Goal: Information Seeking & Learning: Check status

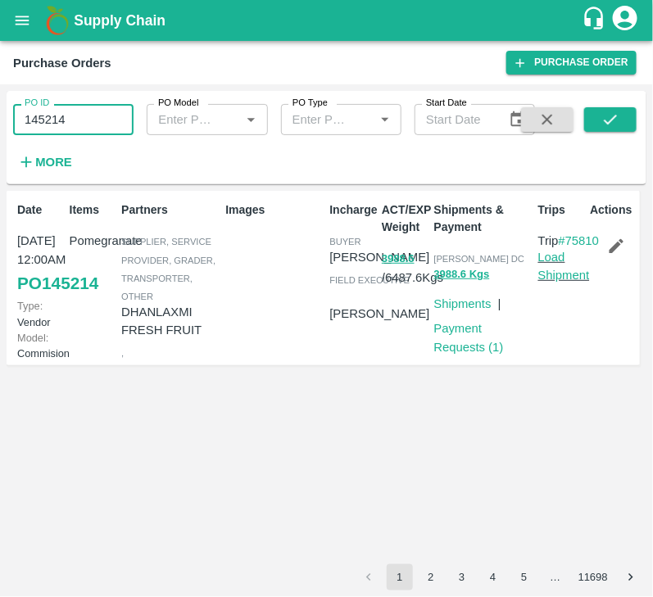
click at [79, 125] on input "145214" at bounding box center [73, 119] width 120 height 31
type input "145214"
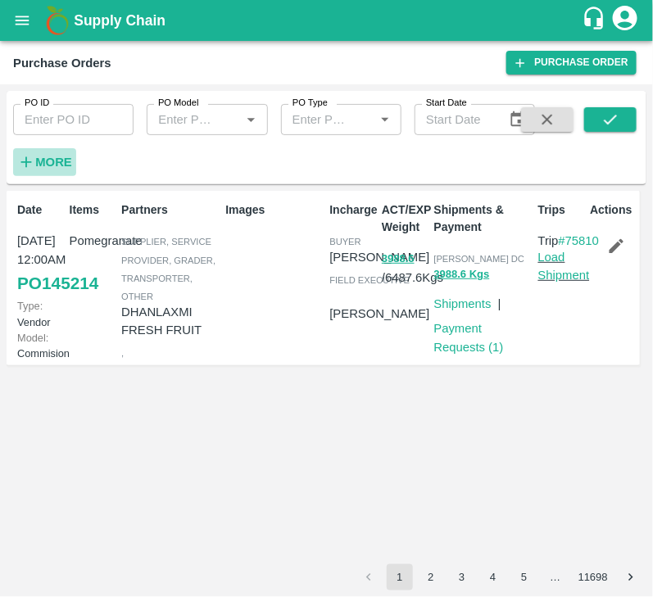
click at [49, 164] on strong "More" at bounding box center [53, 162] width 37 height 13
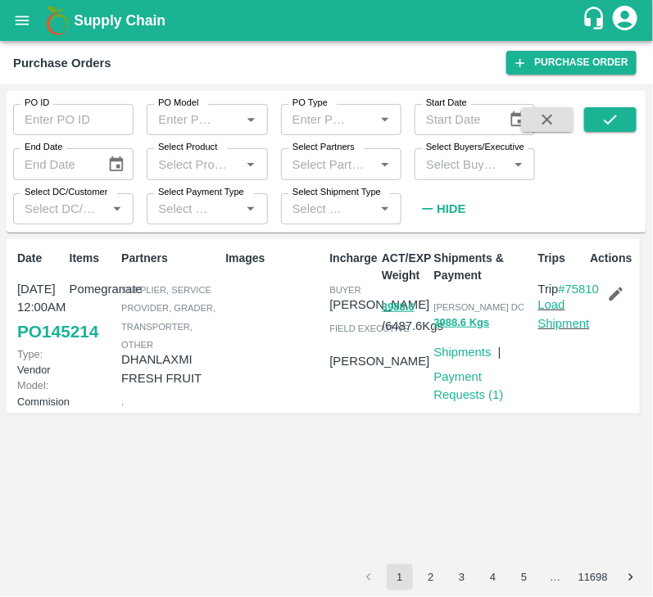
click at [460, 168] on input "Select Buyers/Executive" at bounding box center [461, 163] width 84 height 21
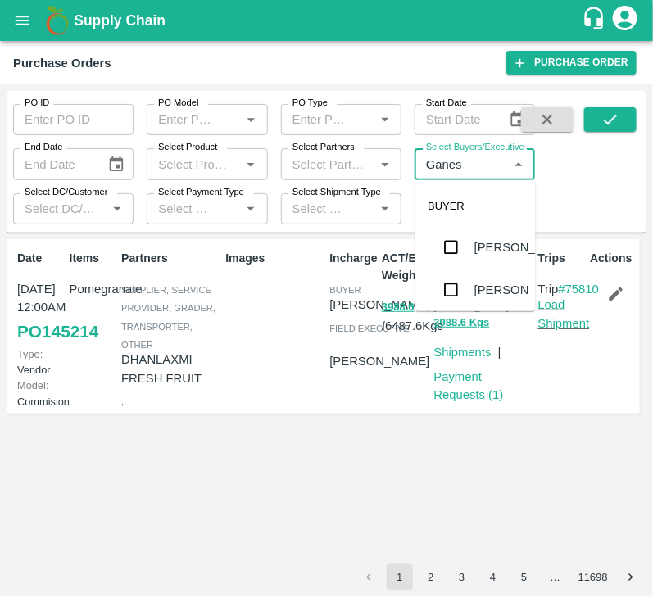
type input "Ganesh"
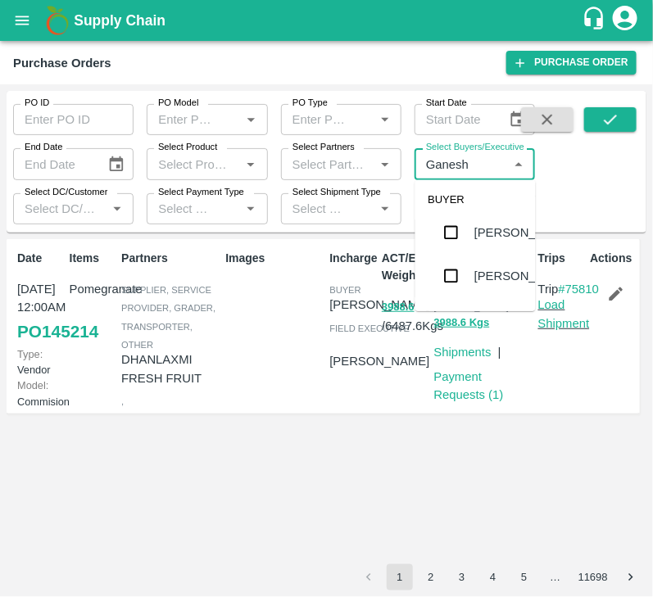
scroll to position [58, 0]
click at [455, 246] on input "checkbox" at bounding box center [451, 231] width 33 height 33
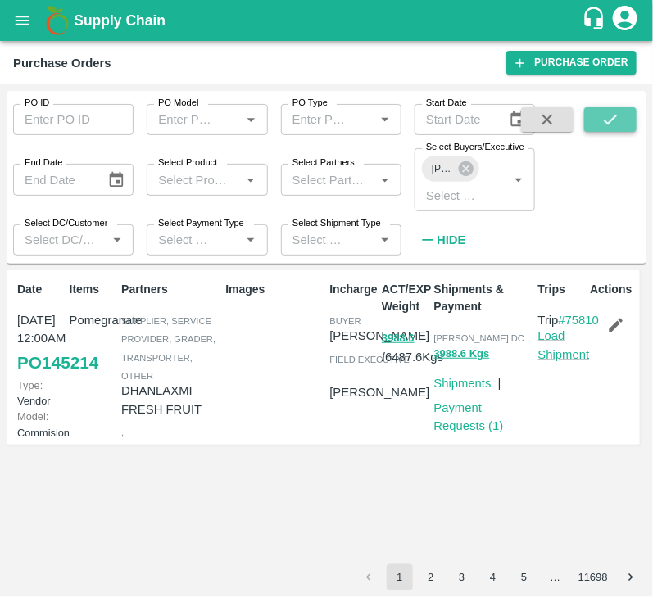
click at [607, 127] on icon "submit" at bounding box center [610, 120] width 18 height 18
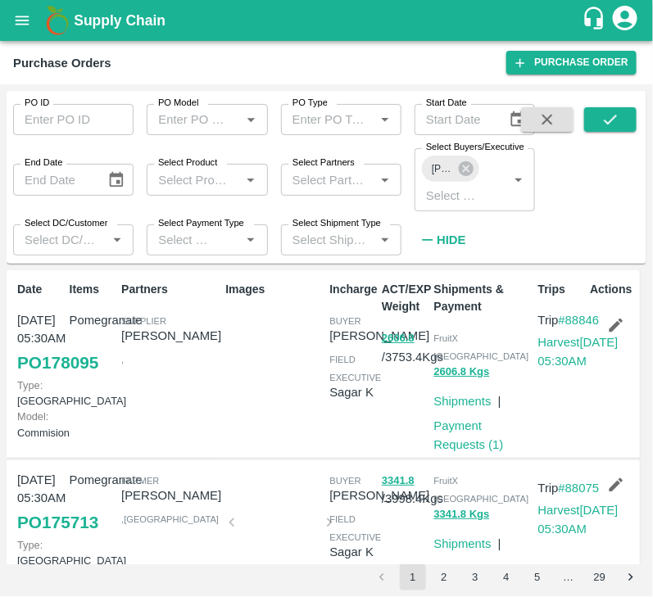
click at [458, 228] on button "Hide" at bounding box center [443, 240] width 56 height 28
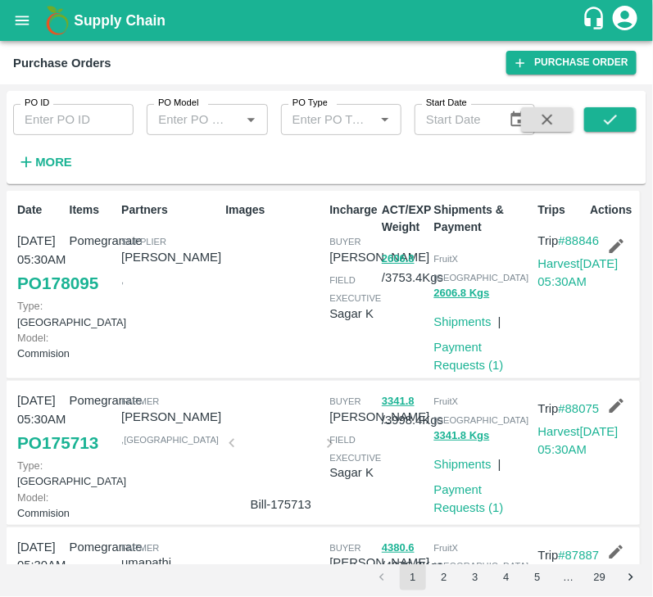
click at [36, 245] on p "23 Sep, 05:30AM" at bounding box center [40, 250] width 46 height 37
click at [76, 117] on input "PO ID" at bounding box center [73, 119] width 120 height 31
click at [607, 119] on icon "submit" at bounding box center [610, 120] width 18 height 18
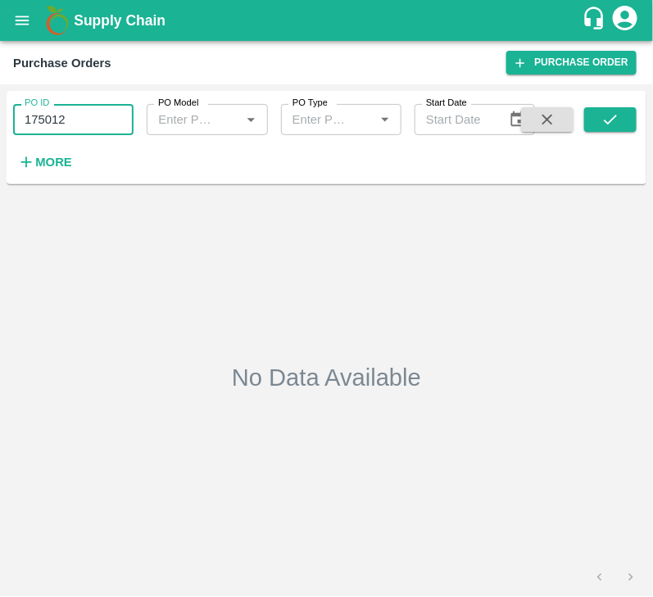
click at [84, 120] on input "175012" at bounding box center [73, 119] width 120 height 31
click at [614, 111] on icon "submit" at bounding box center [610, 120] width 18 height 18
click at [84, 118] on input "175012" at bounding box center [73, 119] width 120 height 31
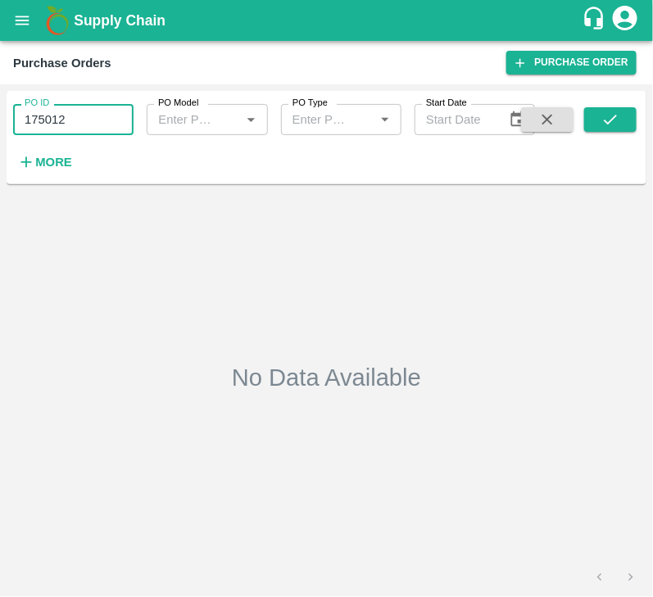
click at [84, 118] on input "175012" at bounding box center [73, 119] width 120 height 31
type input "175012"
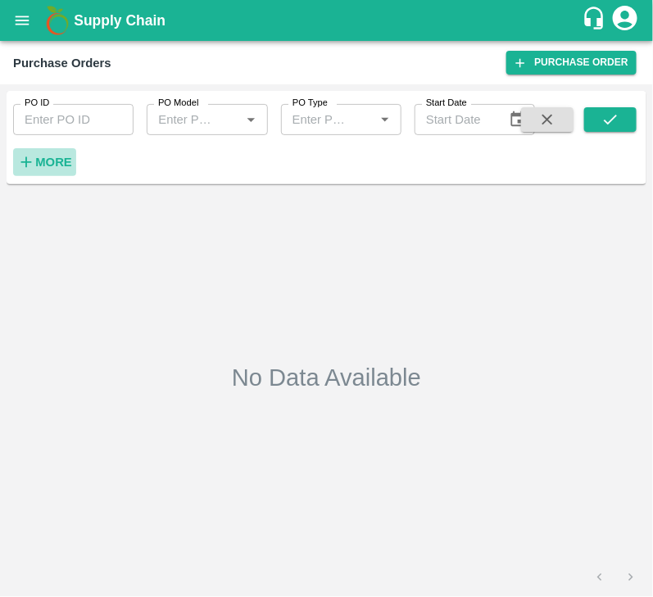
click at [61, 156] on strong "More" at bounding box center [53, 162] width 37 height 13
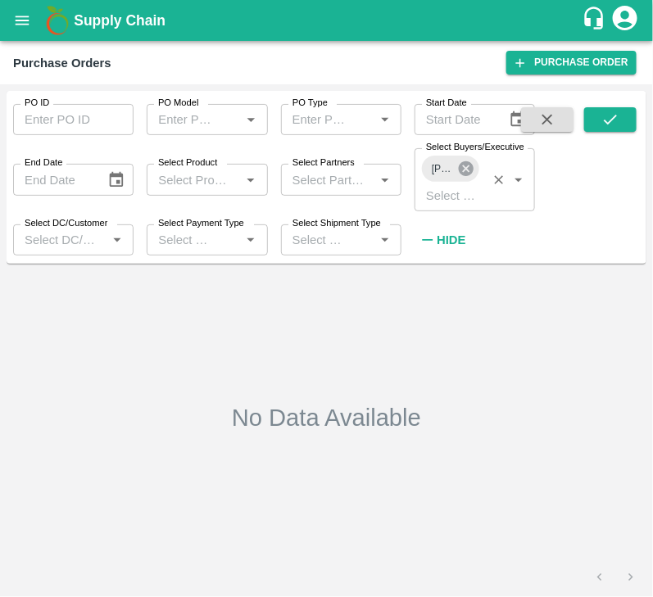
click at [469, 168] on icon at bounding box center [466, 169] width 18 height 18
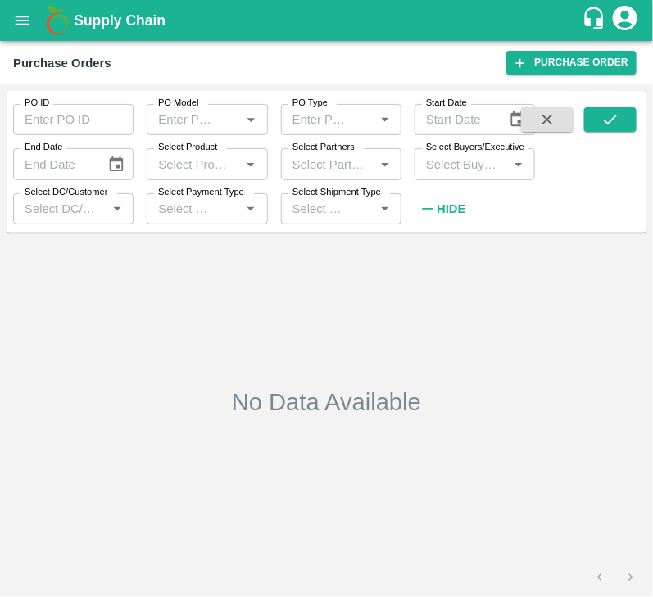
click at [462, 168] on input "Select Buyers/Executive" at bounding box center [461, 163] width 84 height 21
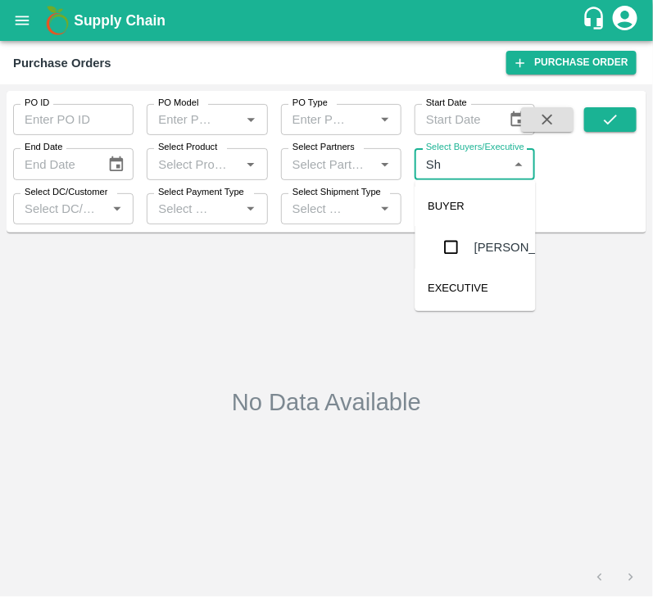
type input "S"
type input "lavan"
click at [459, 266] on input "checkbox" at bounding box center [451, 267] width 33 height 33
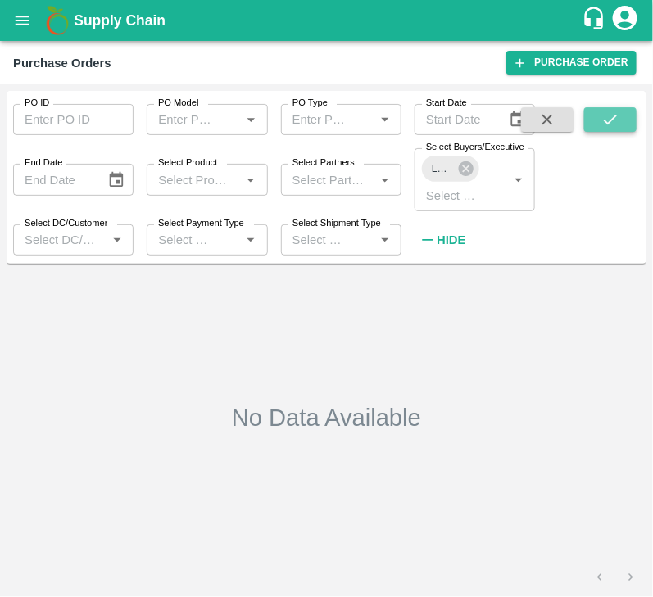
click at [610, 126] on icon "submit" at bounding box center [610, 120] width 18 height 18
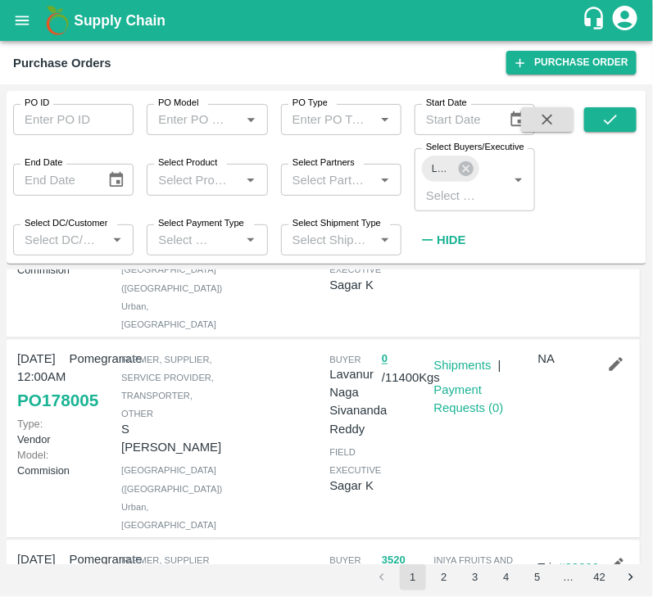
scroll to position [566, 0]
click at [469, 171] on icon at bounding box center [466, 169] width 18 height 18
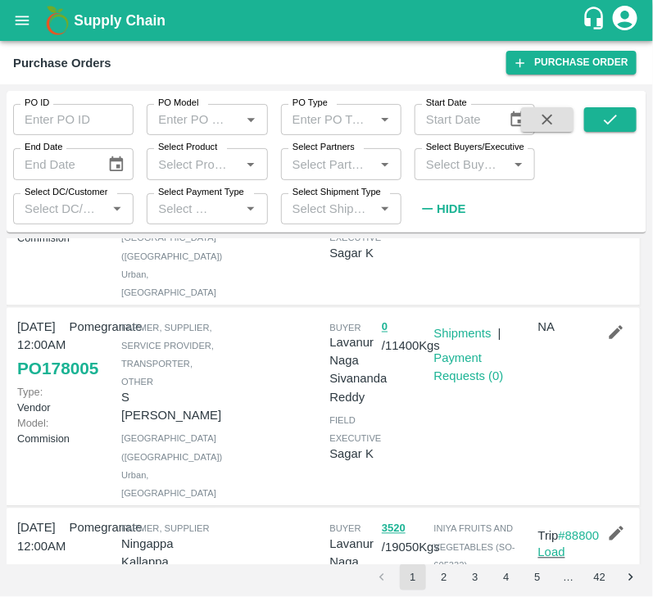
click at [462, 171] on input "Select Buyers/Executive" at bounding box center [461, 163] width 84 height 21
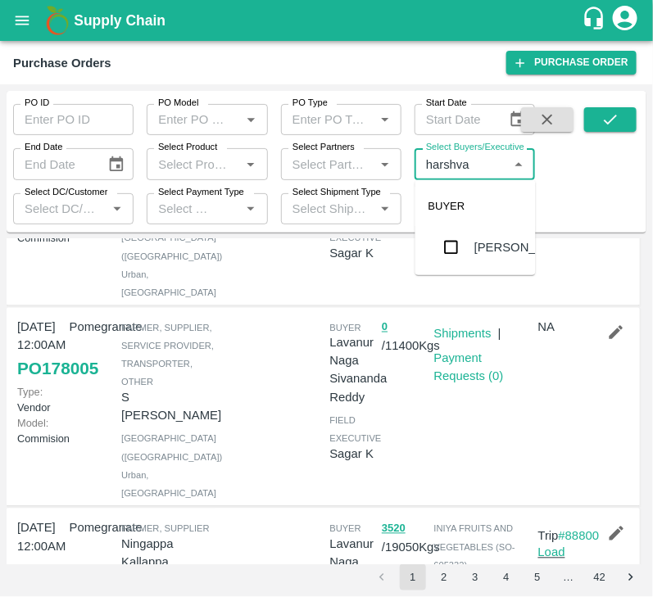
type input "harshvar"
click at [459, 245] on input "checkbox" at bounding box center [451, 247] width 33 height 33
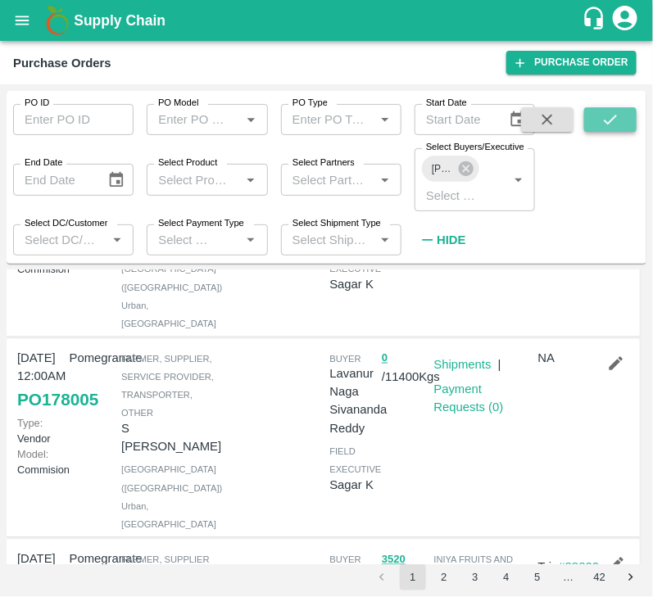
click at [609, 119] on icon "submit" at bounding box center [610, 120] width 18 height 18
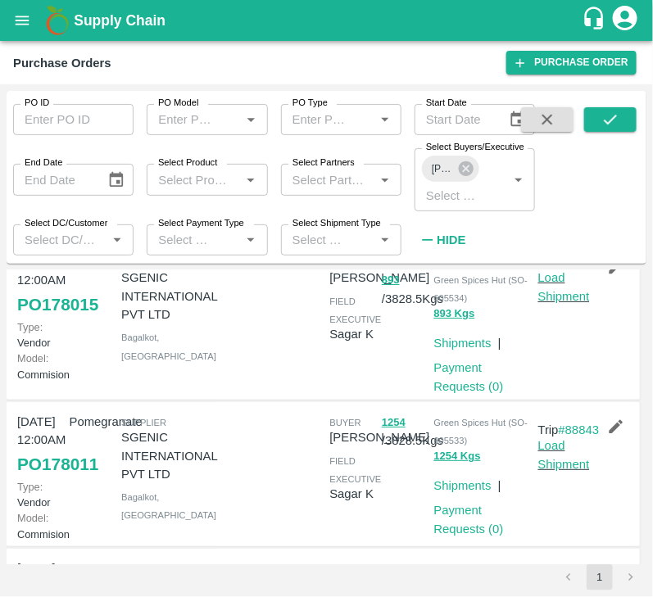
scroll to position [24, 0]
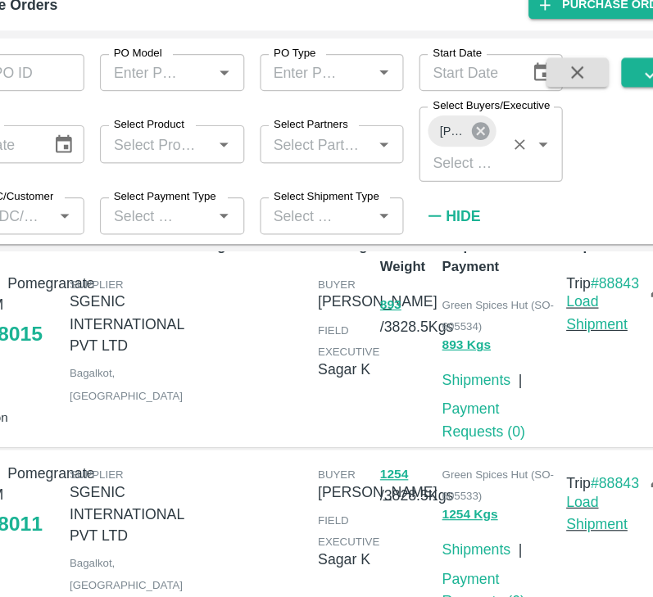
click at [465, 178] on icon at bounding box center [466, 169] width 18 height 18
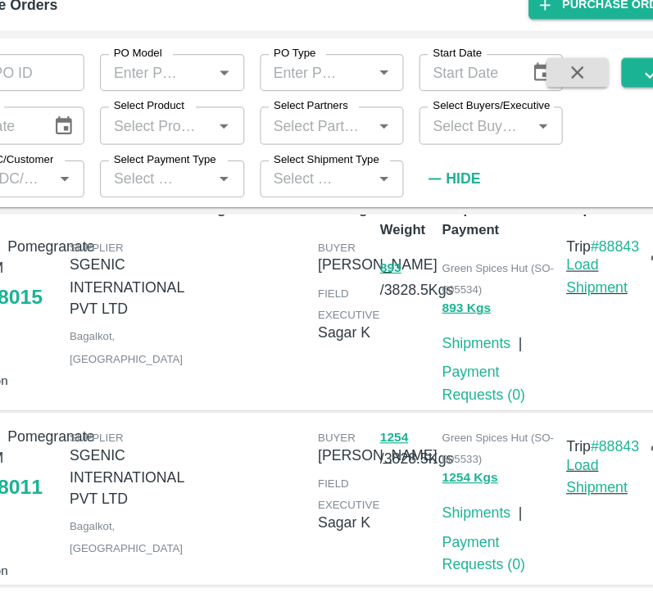
click at [460, 176] on div "Select Buyers/Executive   *" at bounding box center [475, 163] width 120 height 31
type input "s"
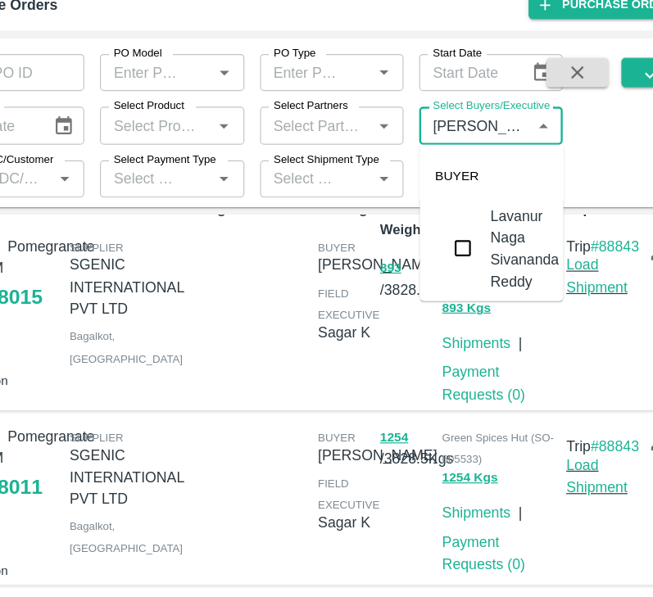
type input "lavanu"
click at [453, 264] on input "checkbox" at bounding box center [451, 267] width 33 height 33
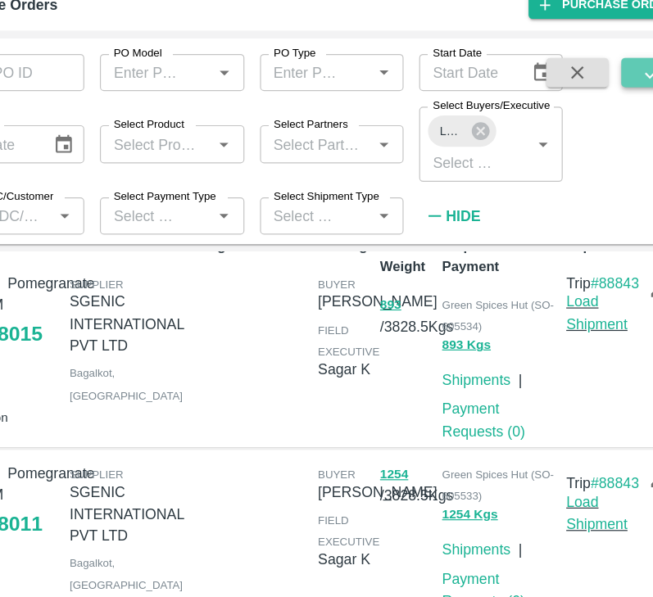
click at [591, 124] on button "submit" at bounding box center [610, 119] width 52 height 25
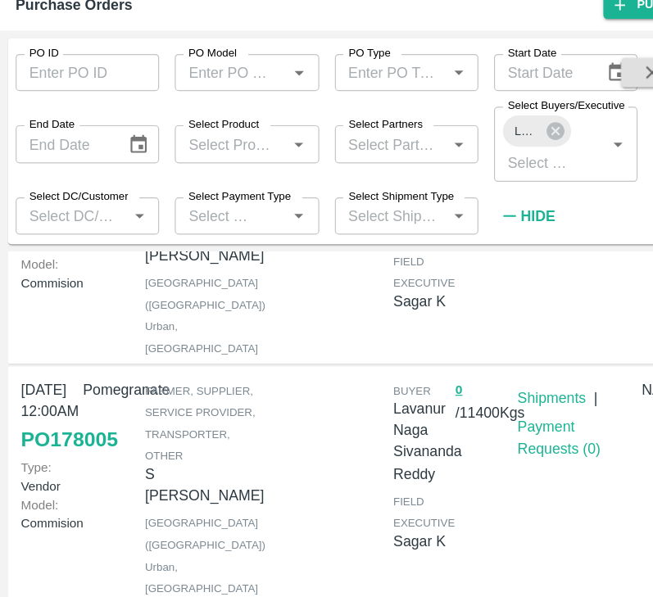
scroll to position [538, 0]
click at [468, 170] on icon at bounding box center [466, 169] width 18 height 18
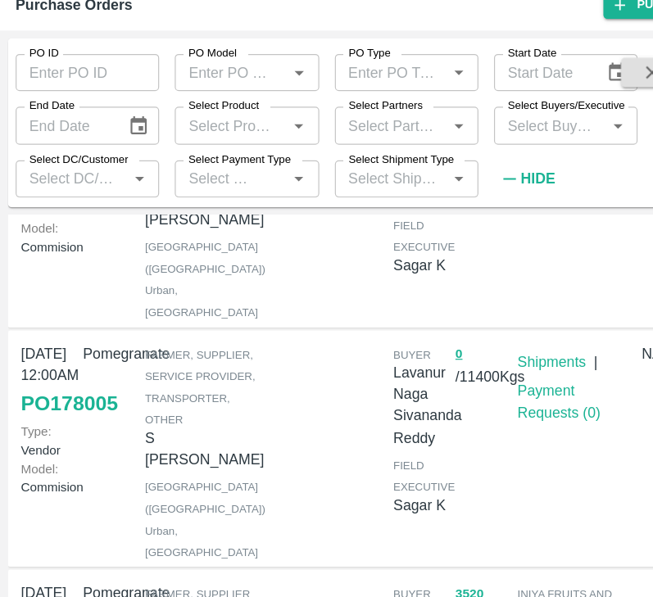
click at [445, 174] on input "Select Buyers/Executive" at bounding box center [461, 163] width 84 height 21
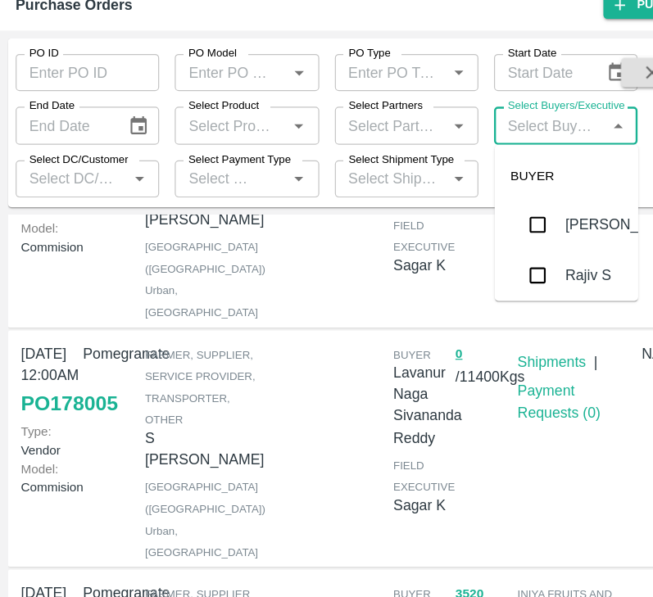
click at [445, 174] on input "Select Buyers/Executive" at bounding box center [461, 163] width 84 height 21
type input "Avinash"
click at [445, 290] on input "checkbox" at bounding box center [451, 290] width 33 height 33
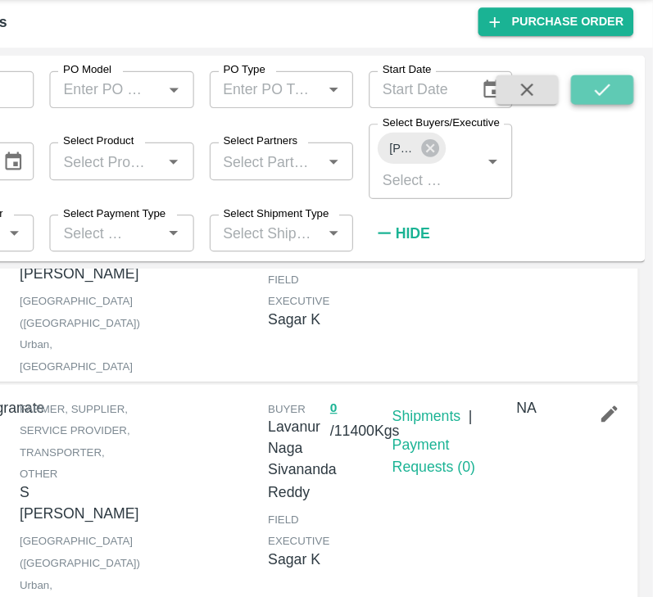
click at [613, 120] on icon "submit" at bounding box center [610, 120] width 18 height 18
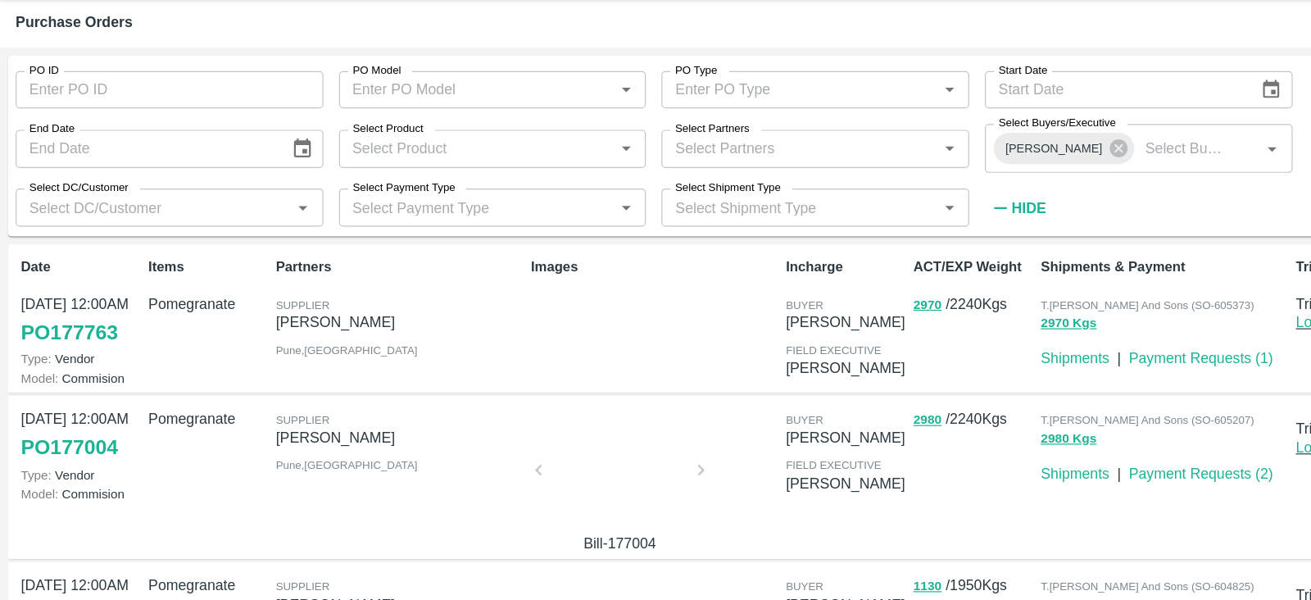
click at [652, 180] on div "Select Partners   *" at bounding box center [684, 168] width 258 height 31
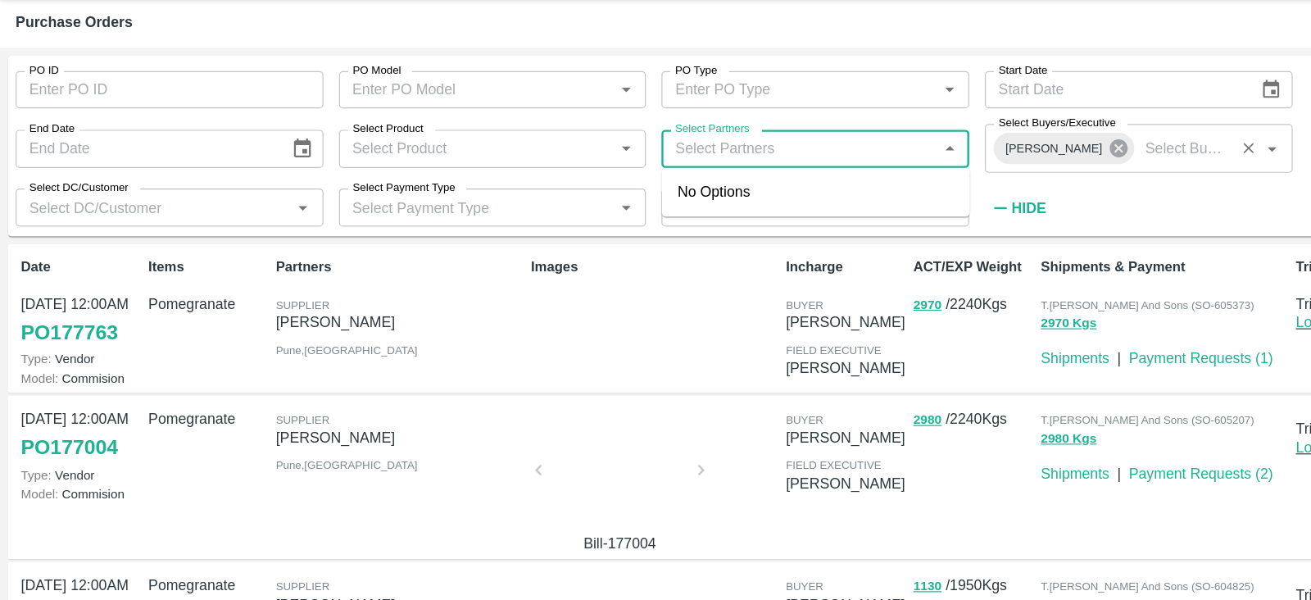
click at [652, 170] on icon at bounding box center [938, 168] width 15 height 15
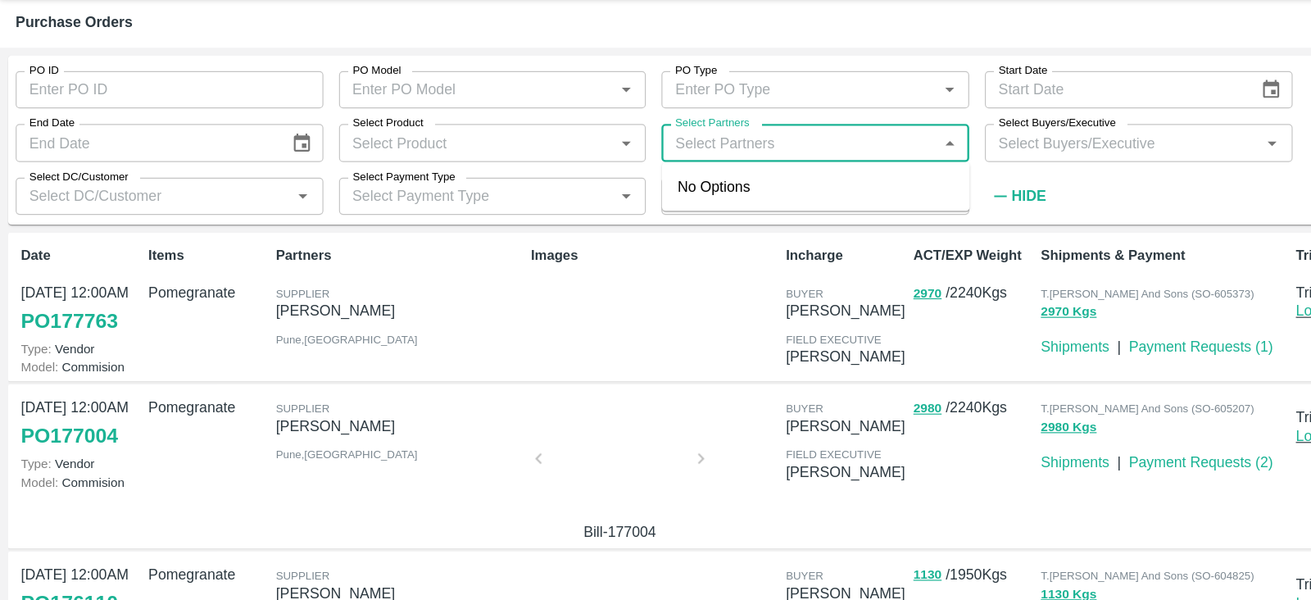
click at [422, 174] on input "Select Product" at bounding box center [399, 163] width 221 height 21
click at [650, 160] on input "Select Partners" at bounding box center [670, 163] width 221 height 21
click at [652, 169] on input "Select Buyers/Executive" at bounding box center [941, 163] width 221 height 21
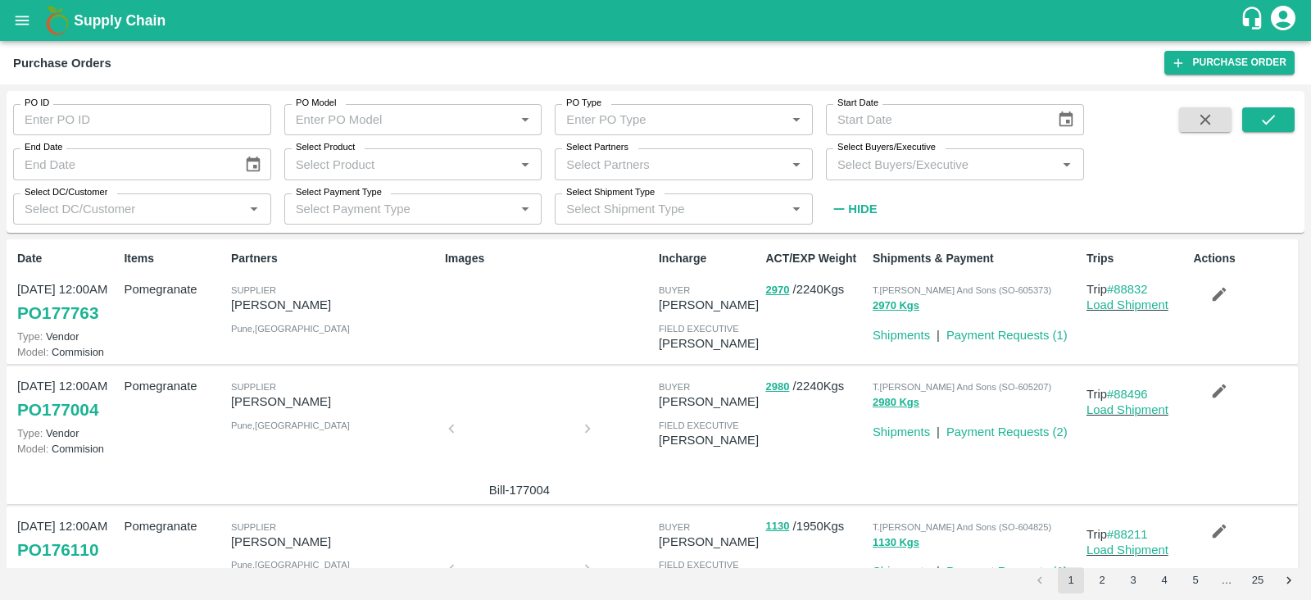
click at [652, 342] on div "Actions" at bounding box center [1239, 301] width 107 height 116
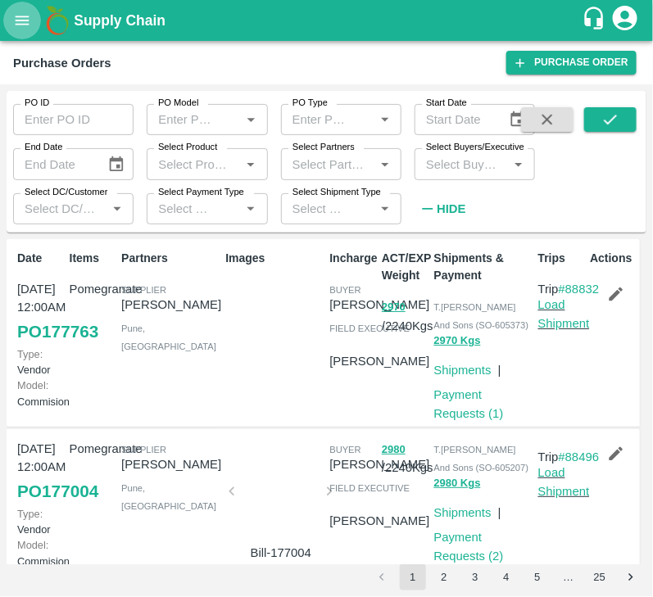
click at [20, 16] on icon "open drawer" at bounding box center [23, 20] width 14 height 9
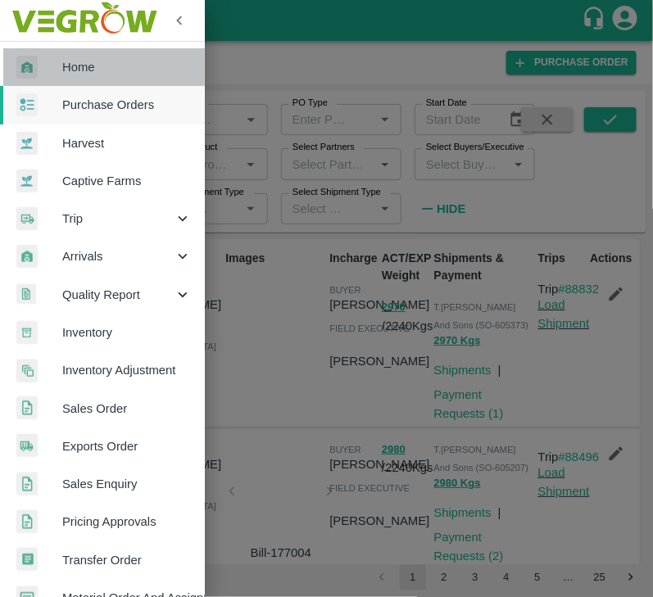
click at [107, 78] on link "Home" at bounding box center [102, 67] width 205 height 38
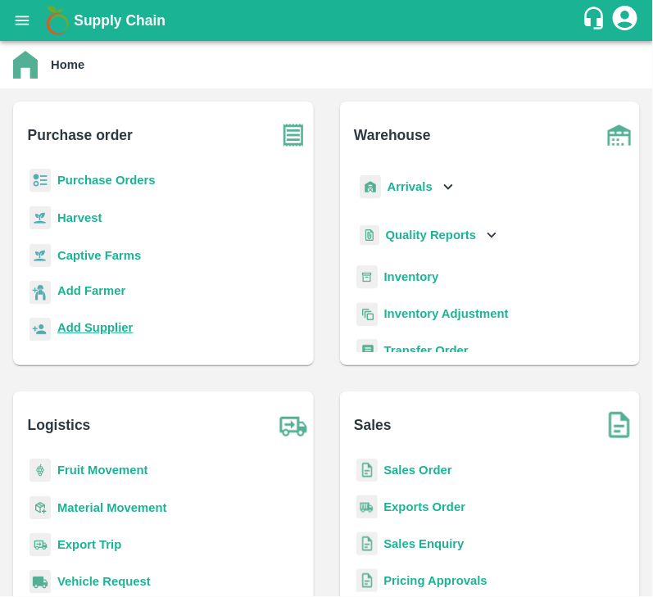
click at [97, 330] on b "Add Supplier" at bounding box center [94, 327] width 75 height 13
click at [93, 322] on b "Add Supplier" at bounding box center [94, 327] width 75 height 13
click at [128, 183] on b "Purchase Orders" at bounding box center [106, 180] width 98 height 13
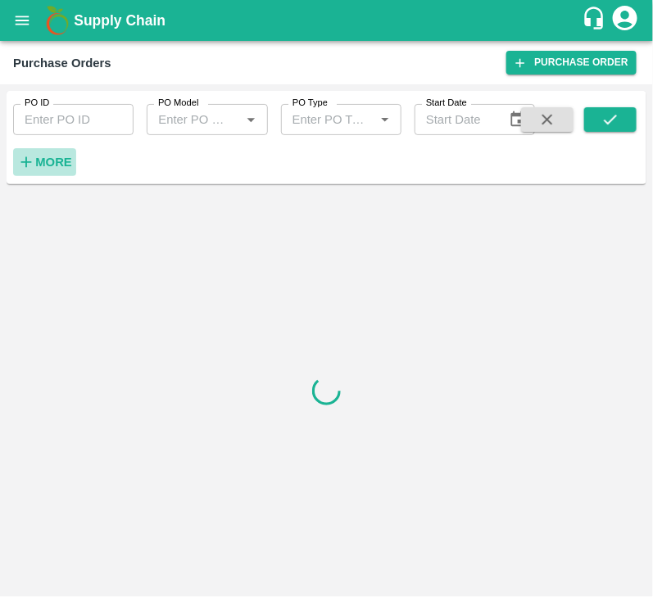
click at [53, 164] on strong "More" at bounding box center [53, 162] width 37 height 13
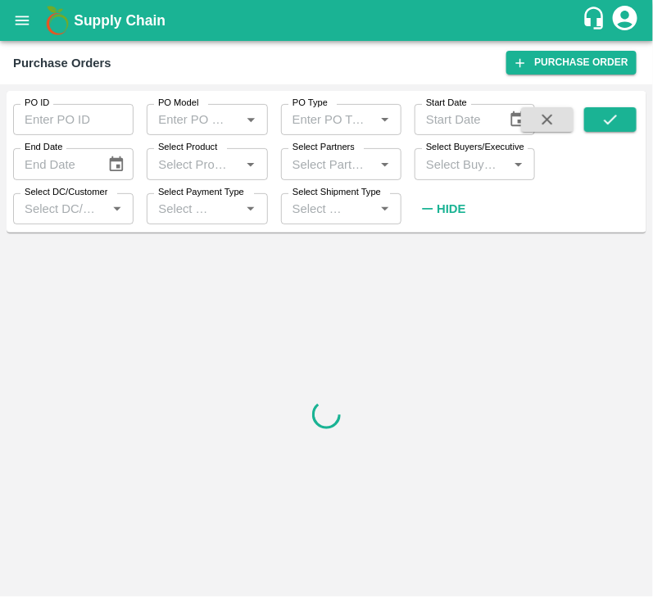
click at [457, 164] on input "Select Buyers/Executive" at bounding box center [461, 163] width 84 height 21
type input "sagar"
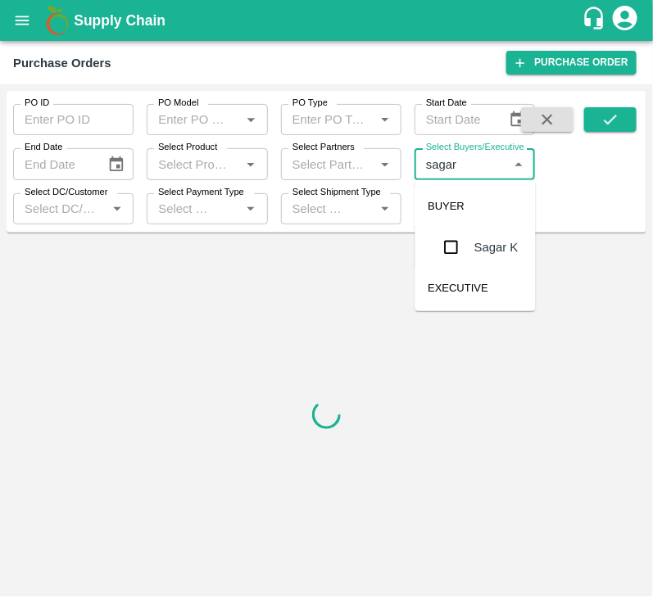
click at [447, 238] on input "checkbox" at bounding box center [451, 247] width 33 height 33
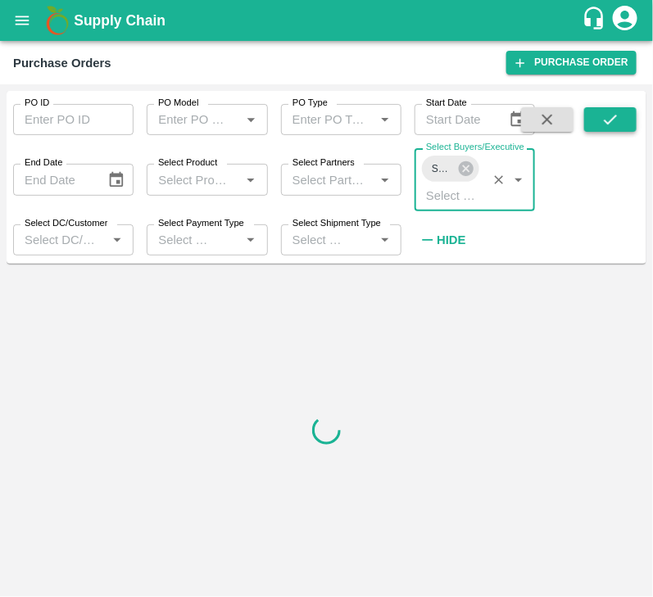
click at [611, 114] on icon "submit" at bounding box center [610, 120] width 18 height 18
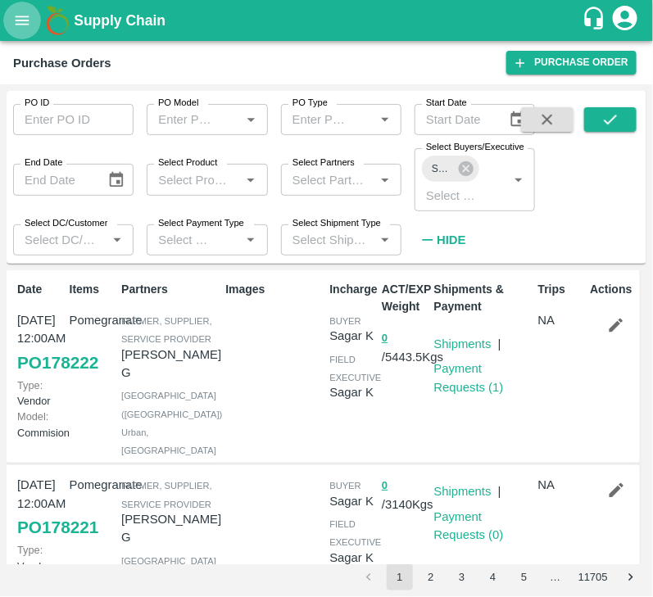
click at [26, 16] on icon "open drawer" at bounding box center [23, 20] width 14 height 9
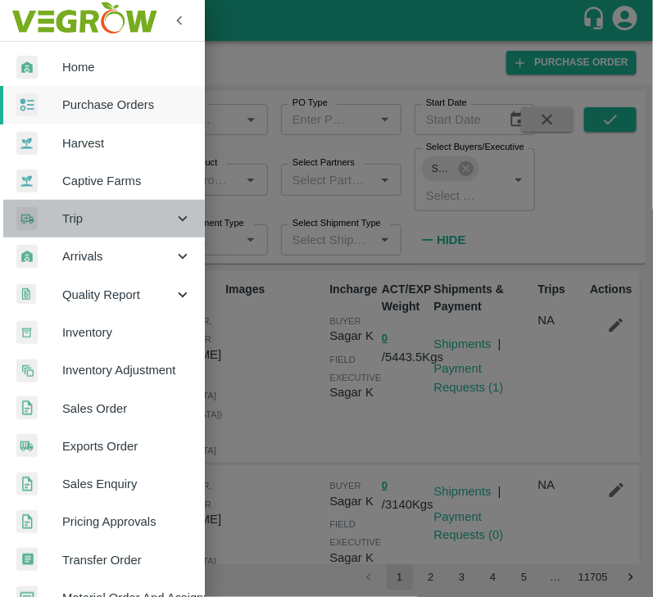
click at [186, 215] on icon at bounding box center [183, 219] width 18 height 18
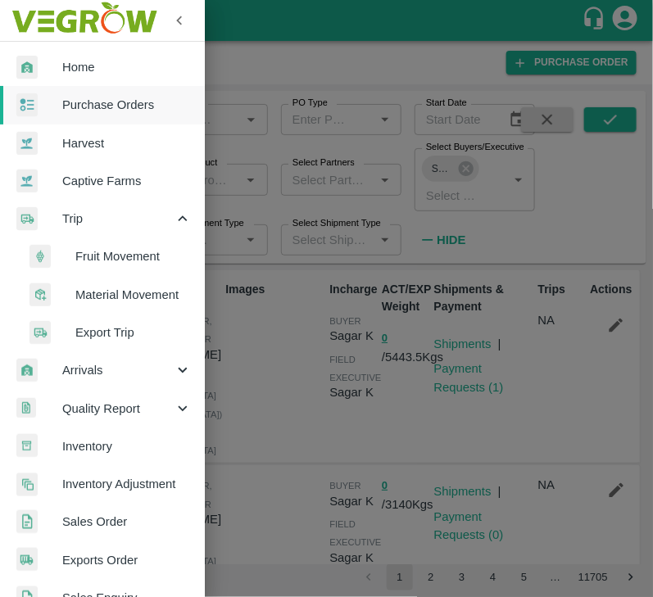
click at [270, 359] on div at bounding box center [326, 298] width 653 height 597
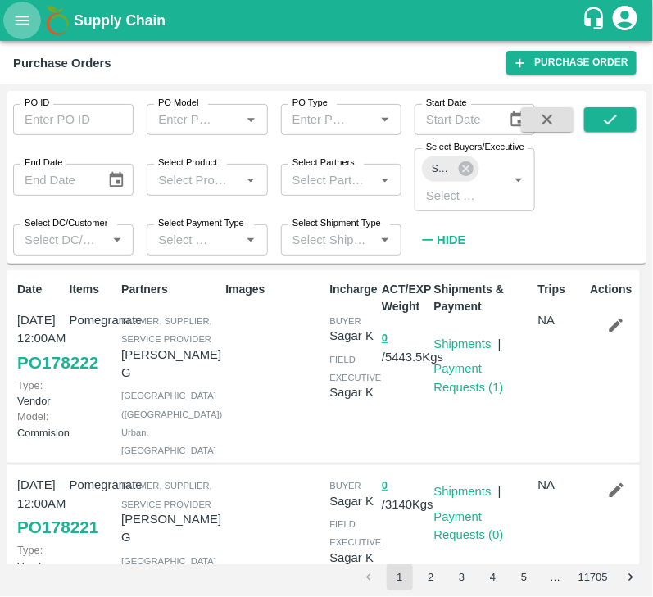
click at [26, 34] on button "open drawer" at bounding box center [22, 21] width 38 height 38
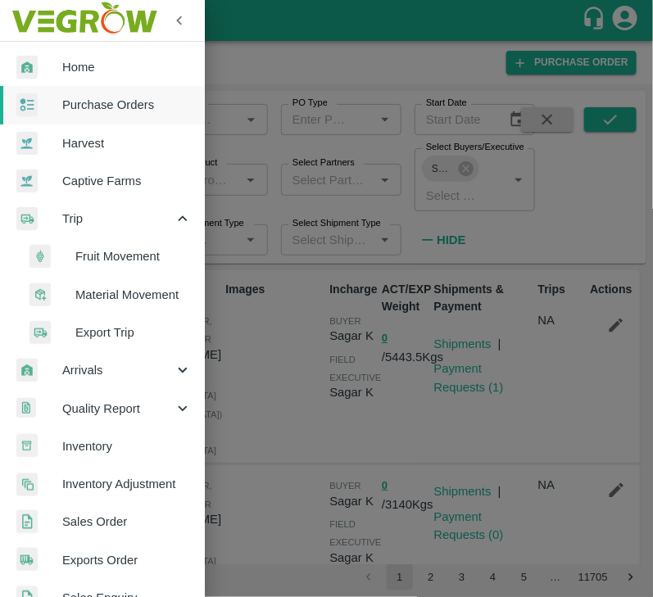
click at [279, 77] on div at bounding box center [326, 298] width 653 height 597
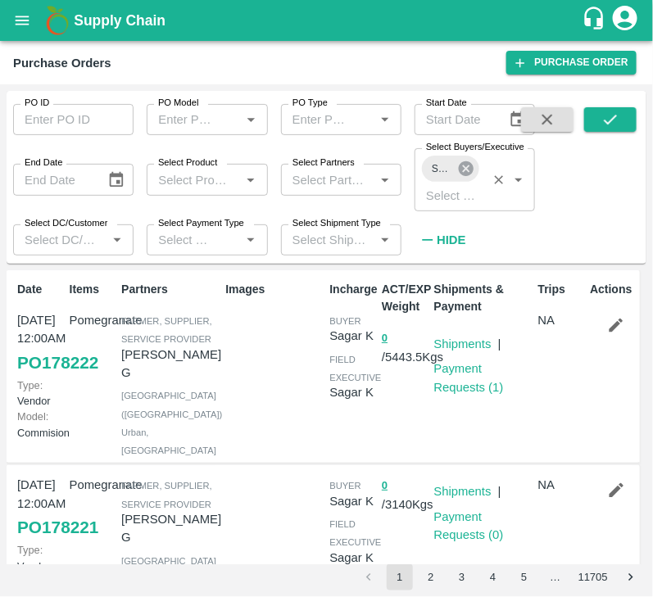
click at [470, 165] on icon at bounding box center [466, 168] width 15 height 15
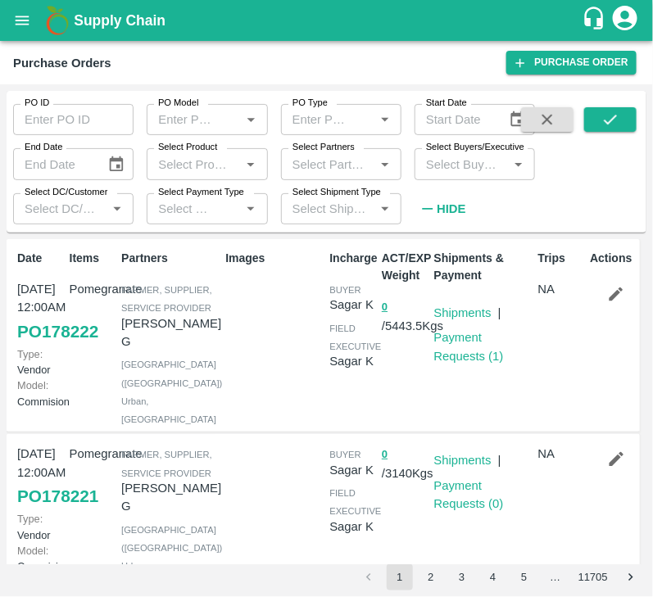
click at [456, 164] on input "Select Buyers/Executive" at bounding box center [461, 163] width 84 height 21
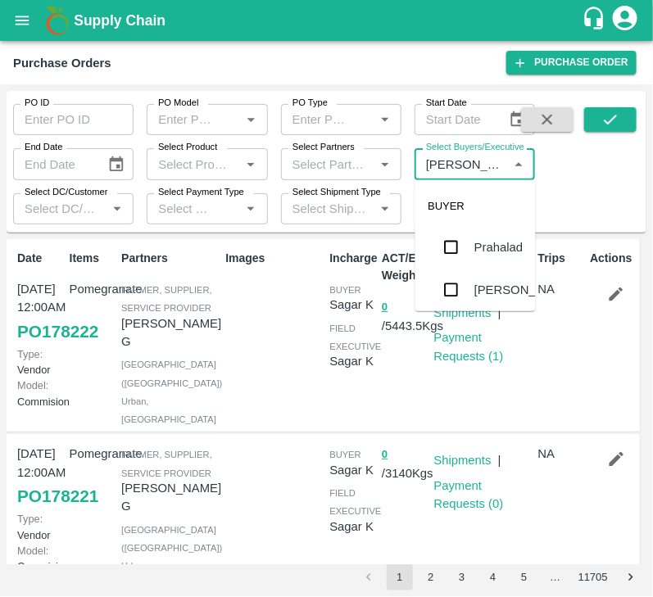
type input "LAVANU"
click at [451, 258] on input "checkbox" at bounding box center [451, 267] width 33 height 33
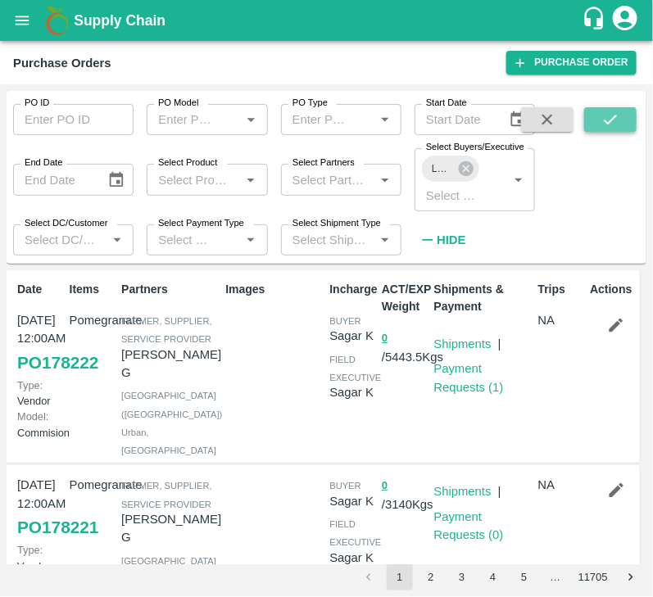
click at [599, 120] on button "submit" at bounding box center [610, 119] width 52 height 25
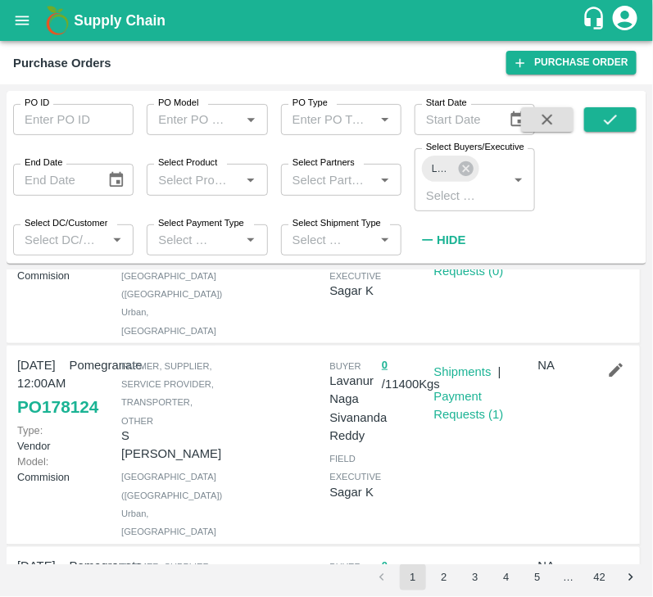
scroll to position [351, 0]
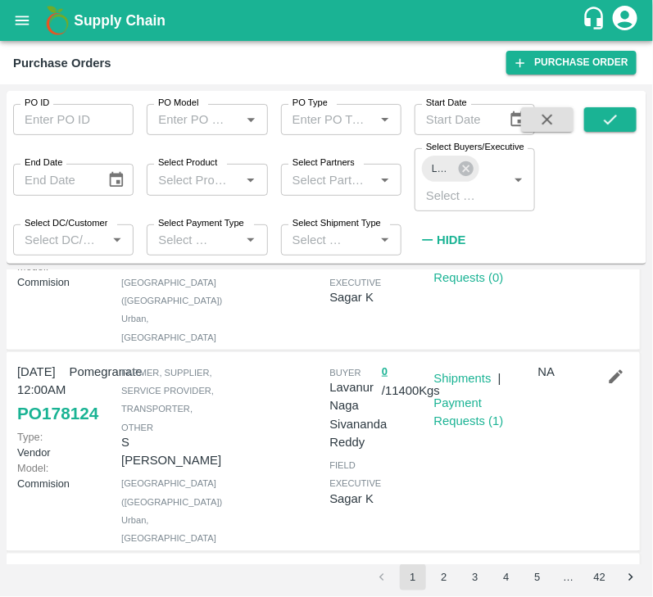
drag, startPoint x: 459, startPoint y: 361, endPoint x: 463, endPoint y: 433, distance: 72.2
click at [463, 433] on div "Shipments | Payment Requests ( 1 )" at bounding box center [480, 451] width 104 height 191
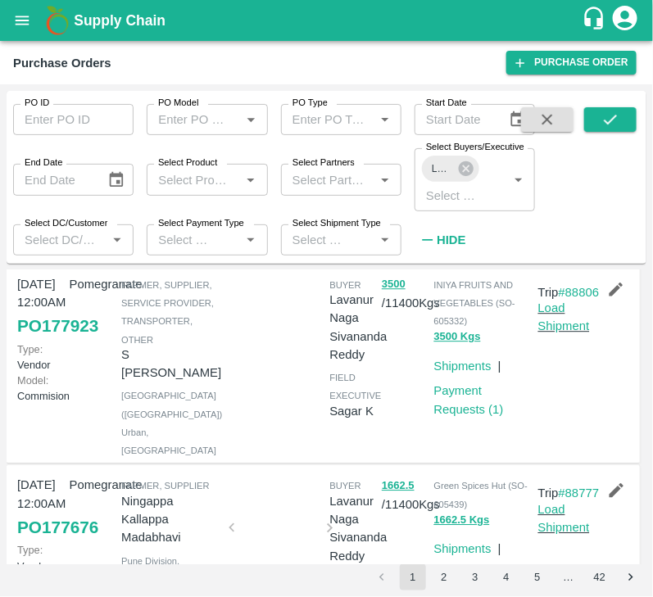
scroll to position [1011, 0]
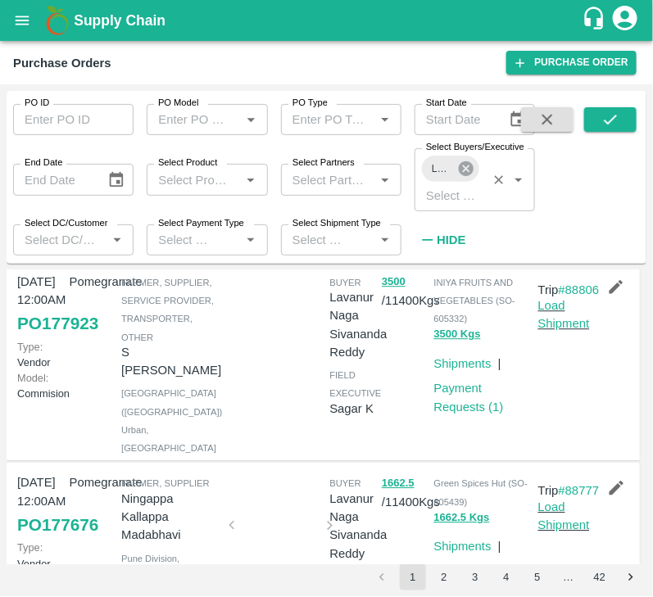
click at [467, 170] on icon at bounding box center [466, 169] width 18 height 18
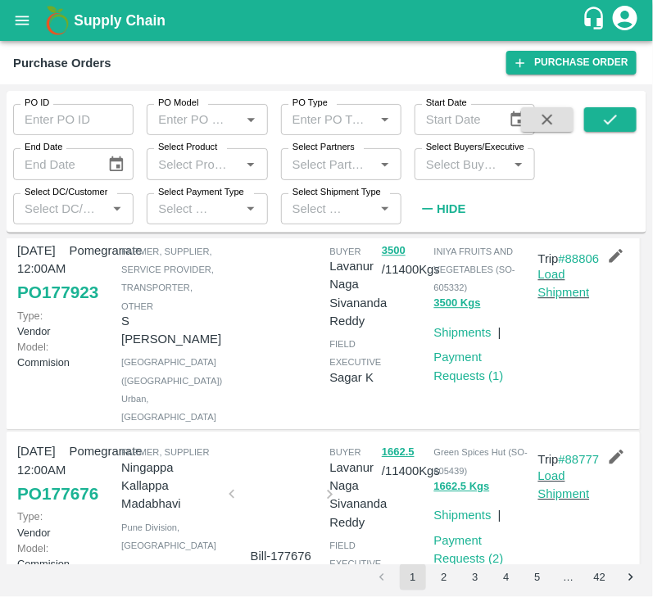
click at [456, 173] on input "Select Buyers/Executive" at bounding box center [461, 163] width 84 height 21
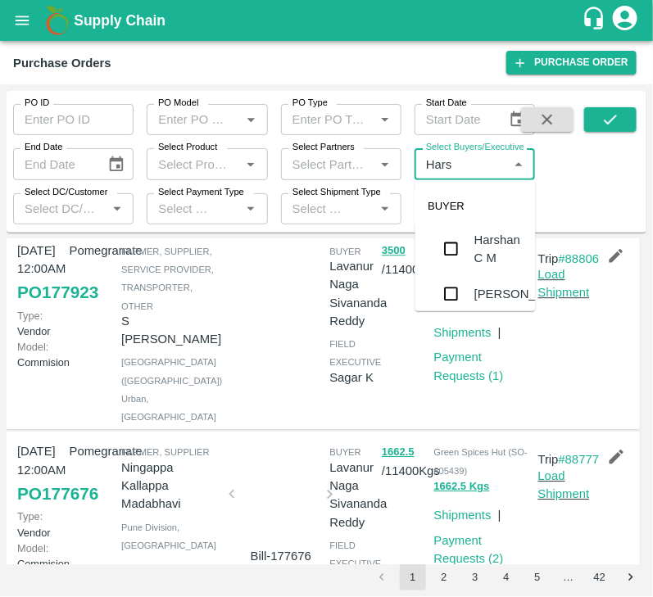
type input "Harsh"
click at [455, 283] on input "checkbox" at bounding box center [451, 283] width 33 height 33
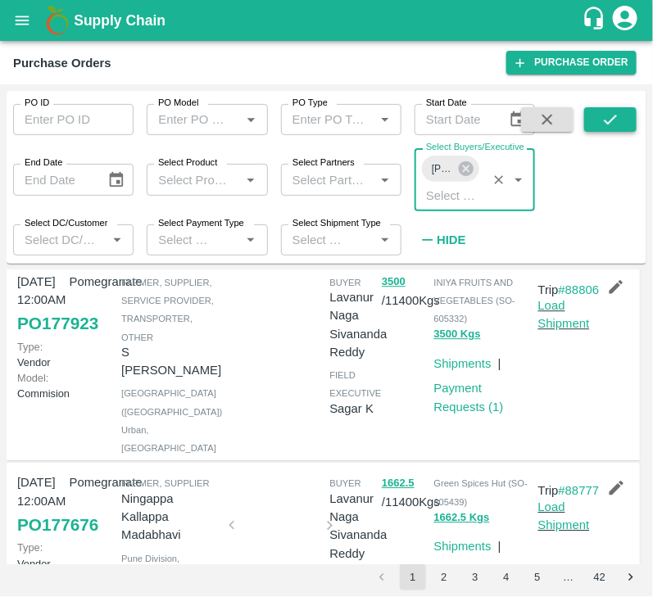
click at [608, 125] on icon "submit" at bounding box center [610, 120] width 18 height 18
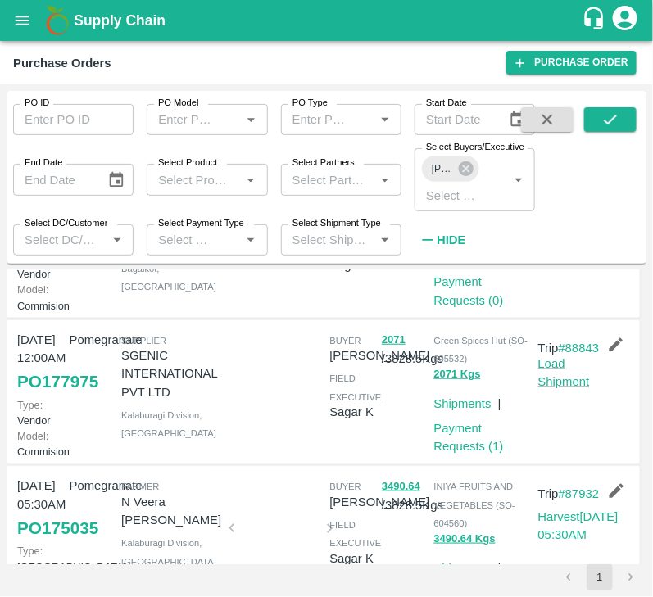
scroll to position [288, 0]
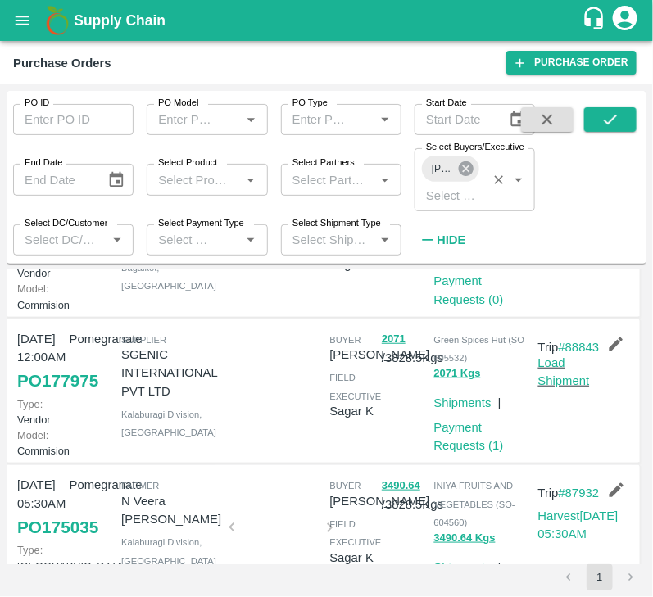
click at [469, 175] on icon at bounding box center [466, 168] width 15 height 15
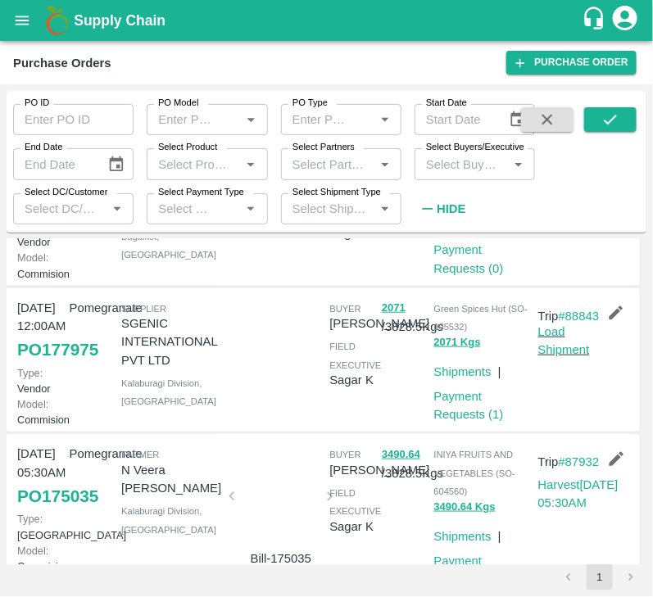
click at [469, 175] on div "Select Buyers/Executive   *" at bounding box center [475, 163] width 120 height 31
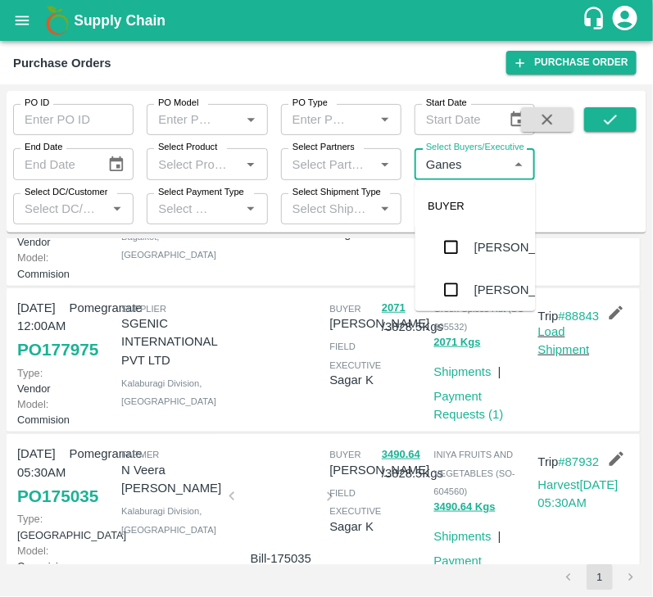
type input "Ganesh"
click at [455, 261] on input "checkbox" at bounding box center [451, 245] width 33 height 33
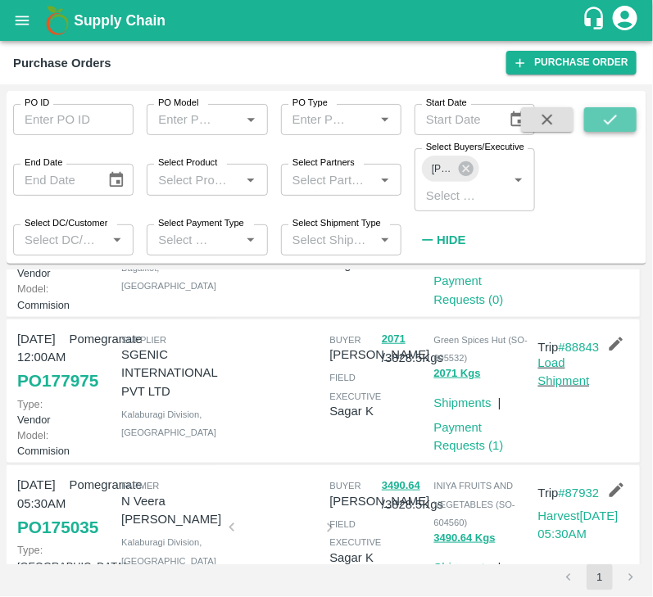
click at [607, 124] on icon "submit" at bounding box center [610, 120] width 18 height 18
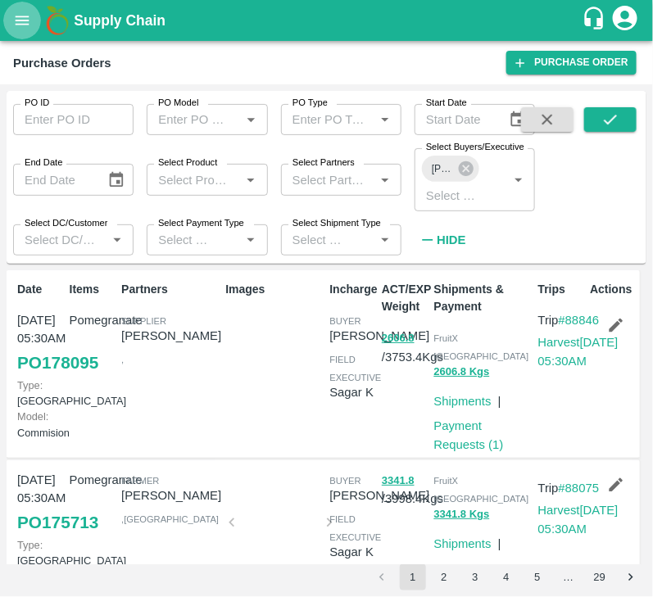
click at [24, 31] on button "open drawer" at bounding box center [22, 21] width 38 height 38
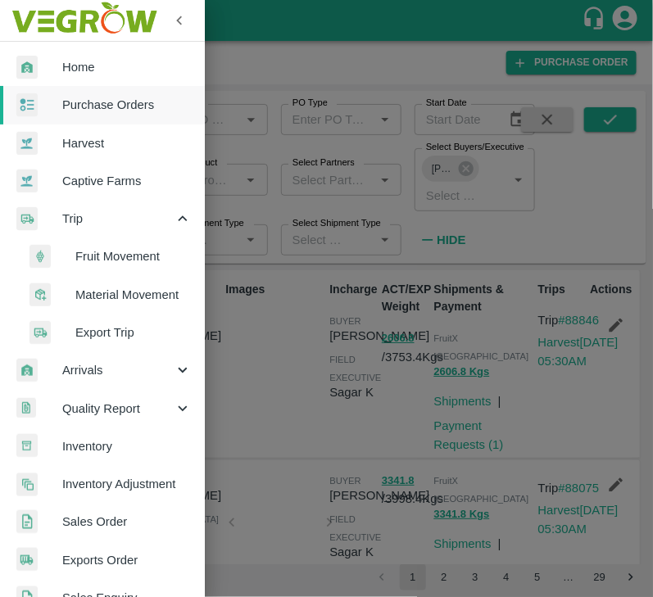
click at [88, 70] on span "Home" at bounding box center [126, 67] width 129 height 18
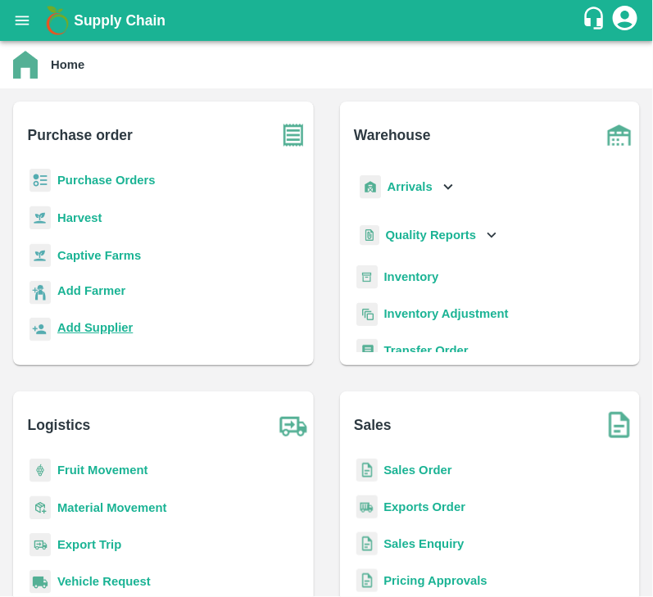
click at [98, 329] on b "Add Supplier" at bounding box center [94, 327] width 75 height 13
